Goal: Task Accomplishment & Management: Manage account settings

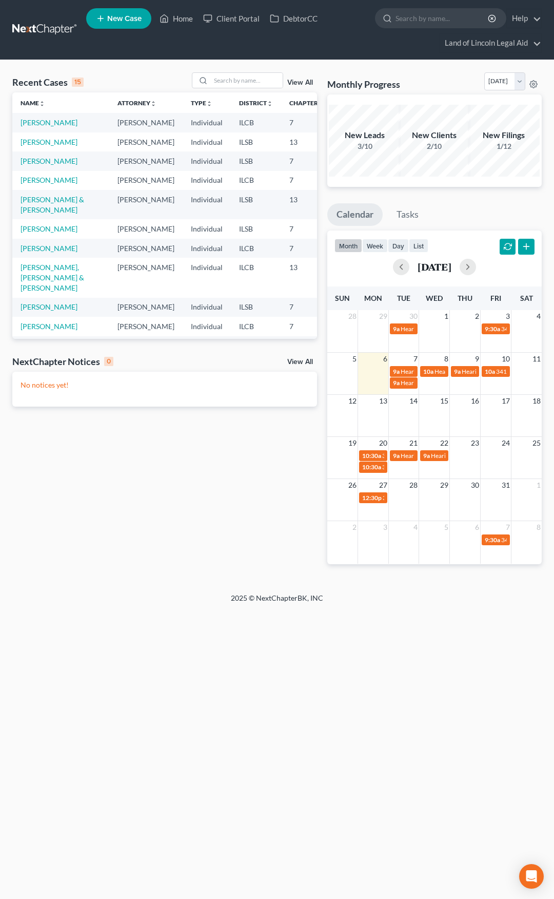
click at [40, 32] on link at bounding box center [45, 30] width 66 height 18
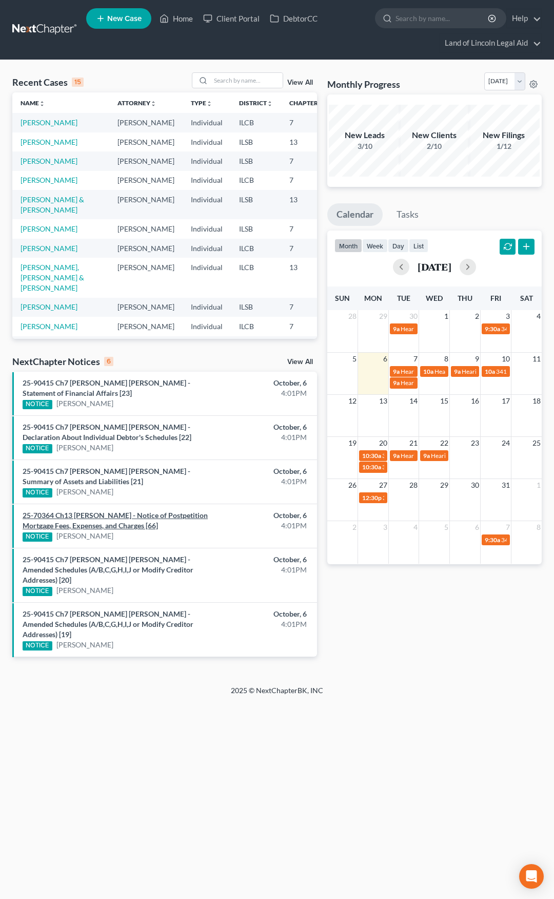
click at [172, 515] on link "25-70364 Ch13 Audrey M Laye - Notice of Postpetition Mortgage Fees, Expenses, a…" at bounding box center [115, 520] width 185 height 19
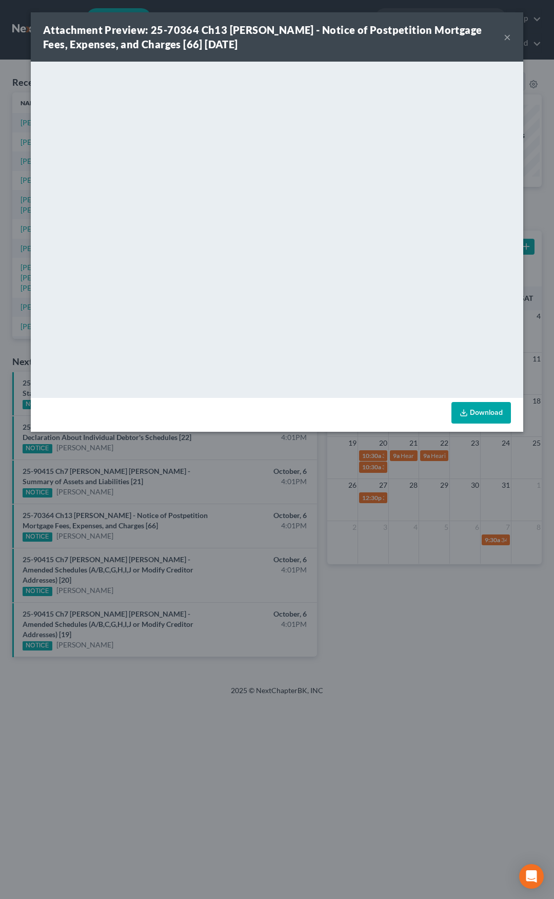
click at [511, 41] on div "Attachment Preview: 25-70364 Ch13 Audrey M Laye - Notice of Postpetition Mortga…" at bounding box center [277, 36] width 493 height 49
click at [510, 38] on button "×" at bounding box center [507, 37] width 7 height 12
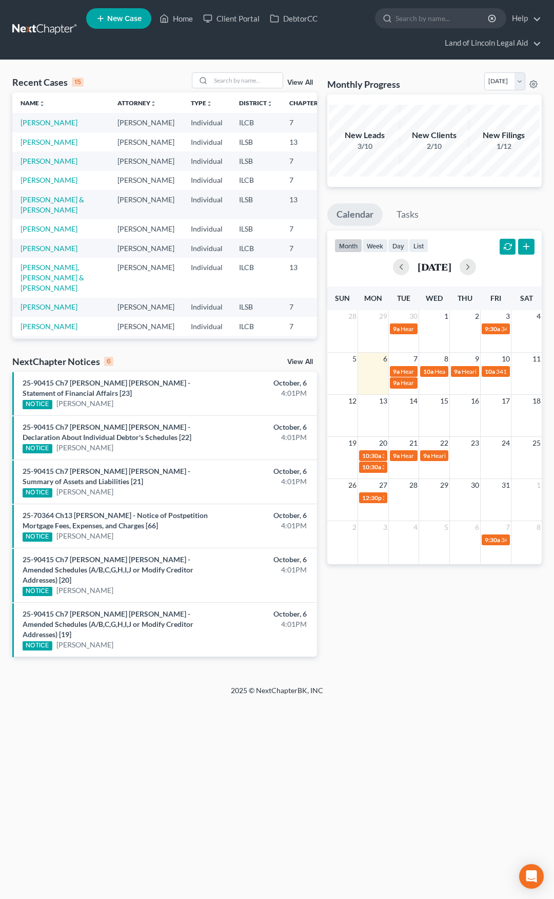
click at [301, 360] on link "View All" at bounding box center [300, 361] width 26 height 7
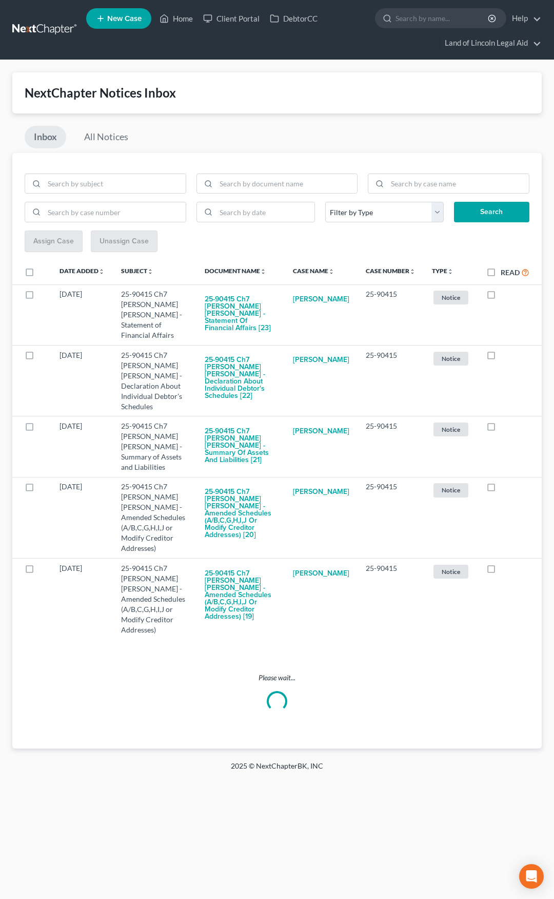
click at [501, 271] on label "Read" at bounding box center [515, 272] width 29 height 12
click at [505, 271] on input "Read" at bounding box center [508, 269] width 7 height 7
checkbox input "true"
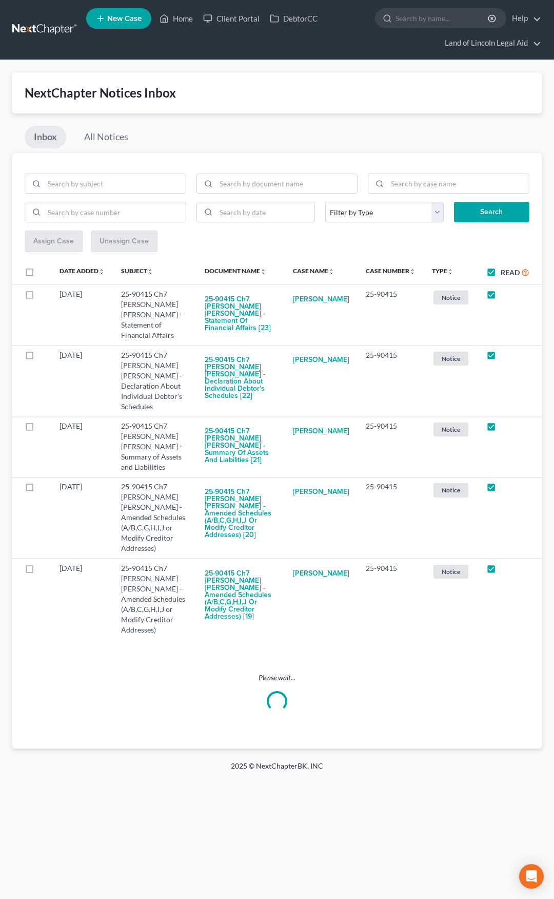
checkbox input "true"
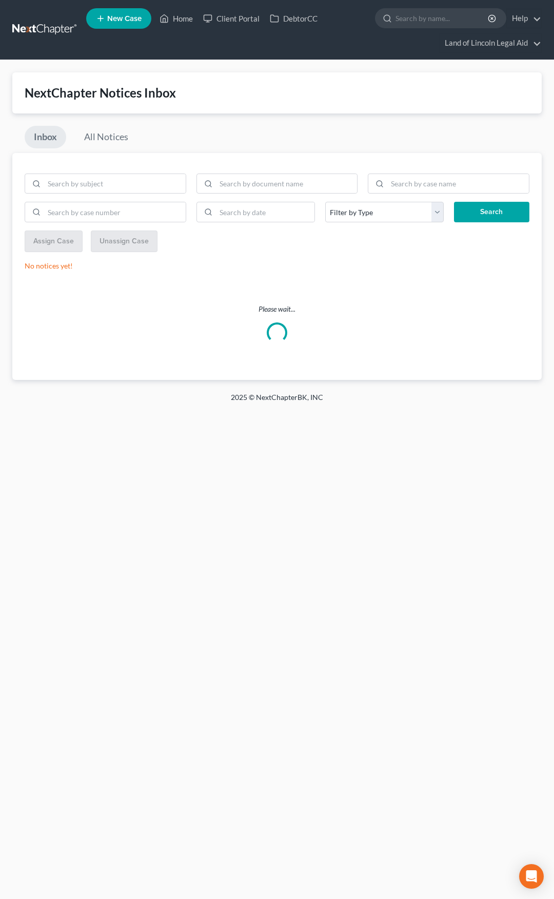
click at [62, 31] on link at bounding box center [45, 30] width 66 height 18
